Goal: Navigation & Orientation: Understand site structure

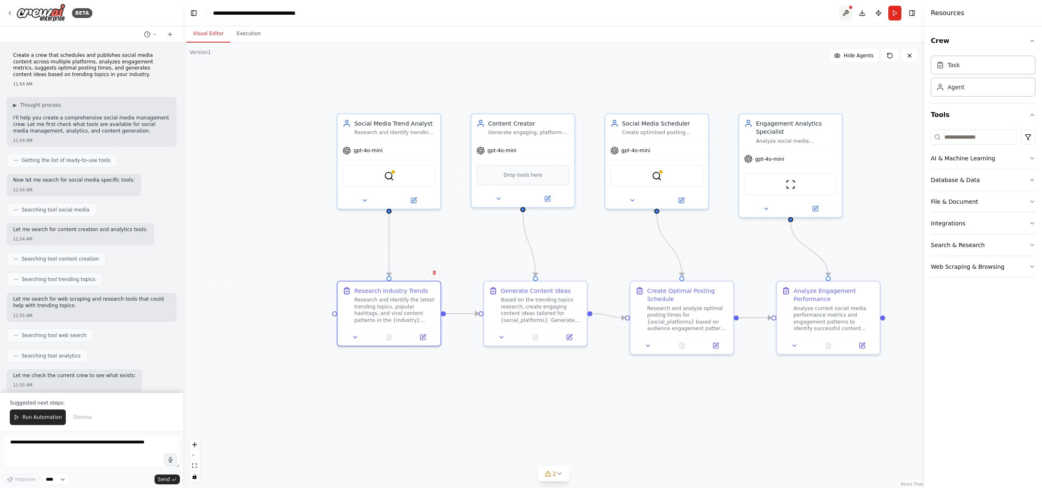
click at [848, 11] on button at bounding box center [845, 13] width 13 height 15
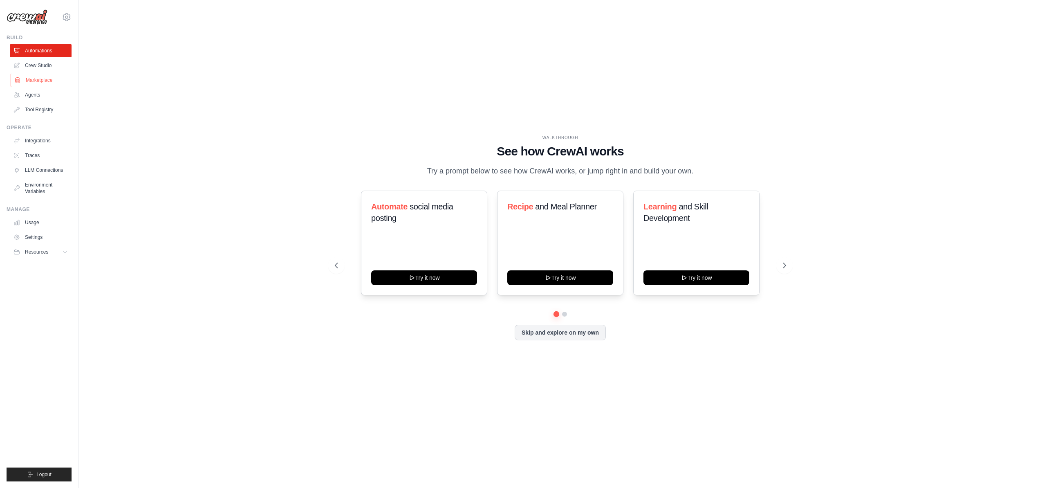
click at [42, 83] on link "Marketplace" at bounding box center [42, 80] width 62 height 13
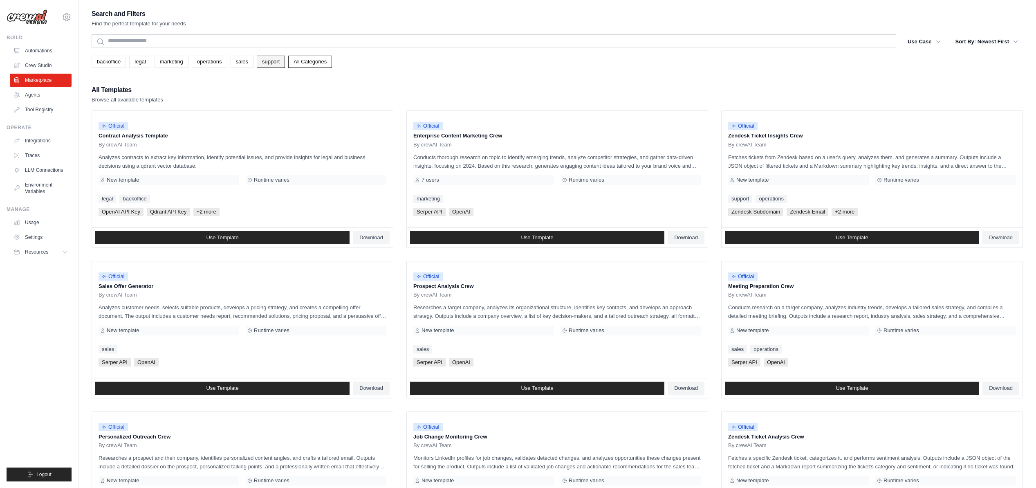
click at [272, 63] on link "support" at bounding box center [271, 62] width 28 height 12
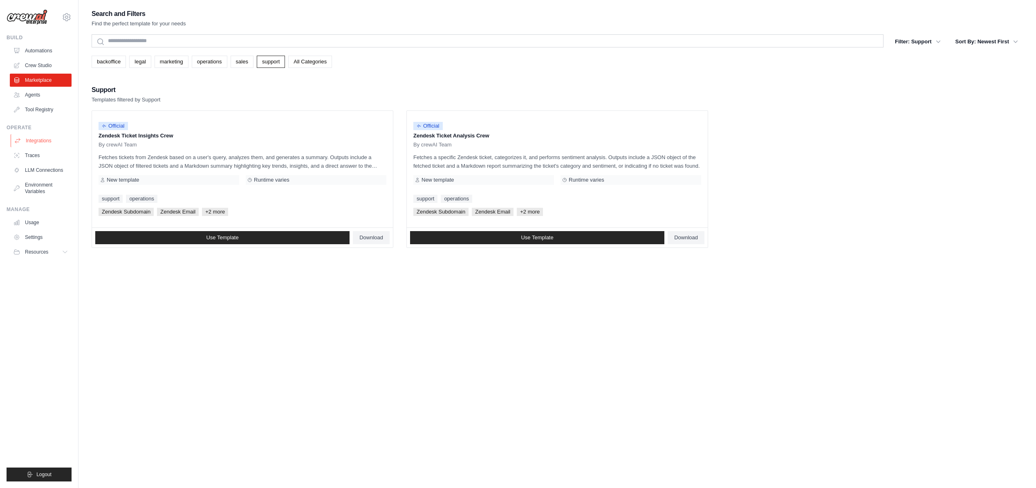
click at [44, 137] on link "Integrations" at bounding box center [42, 140] width 62 height 13
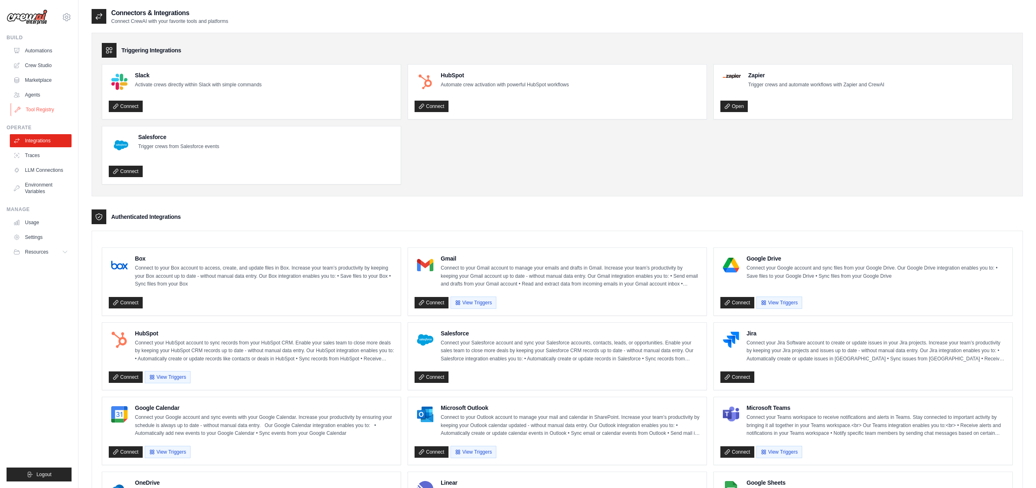
click at [45, 109] on link "Tool Registry" at bounding box center [42, 109] width 62 height 13
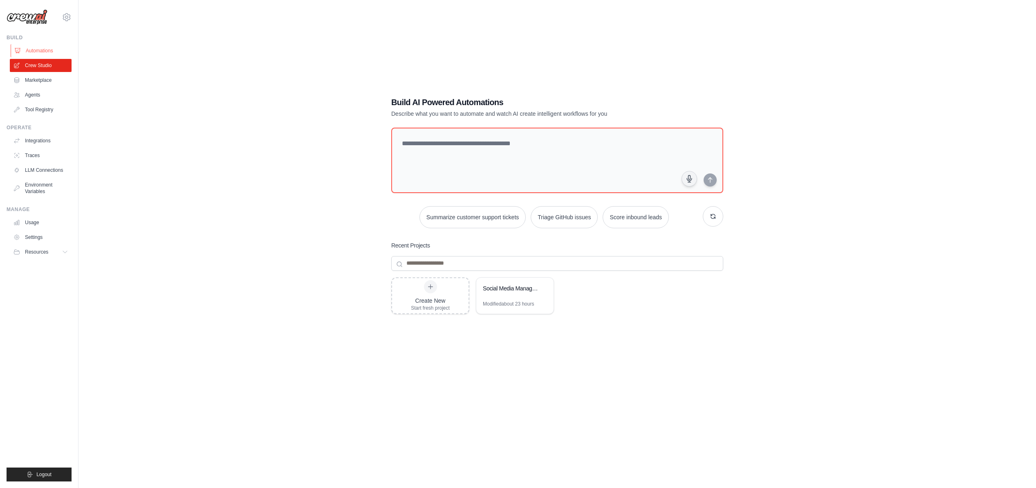
click at [40, 54] on link "Automations" at bounding box center [42, 50] width 62 height 13
